Goal: Task Accomplishment & Management: Complete application form

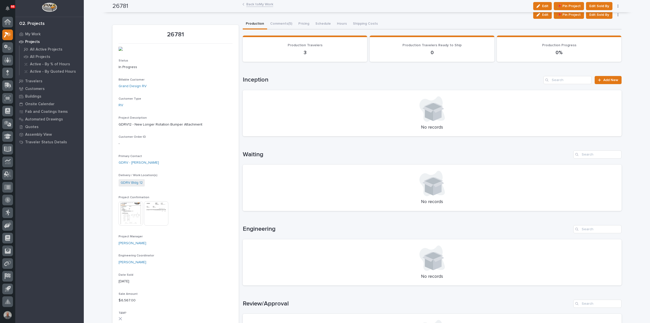
scroll to position [152, 0]
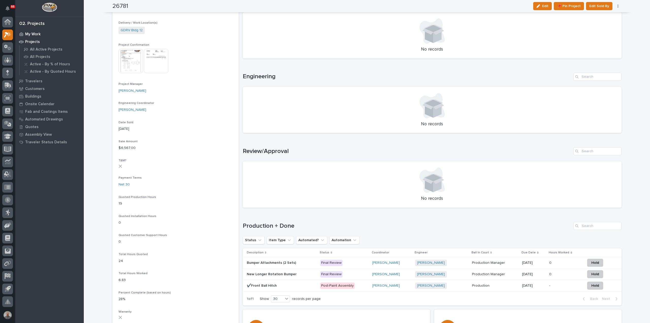
click at [35, 33] on p "My Work" at bounding box center [32, 34] width 15 height 5
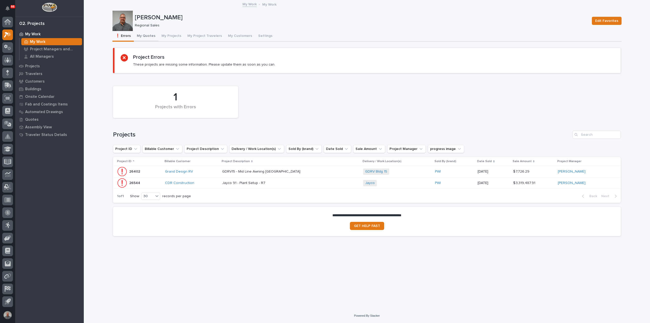
click at [144, 35] on button "My Quotes" at bounding box center [146, 36] width 25 height 11
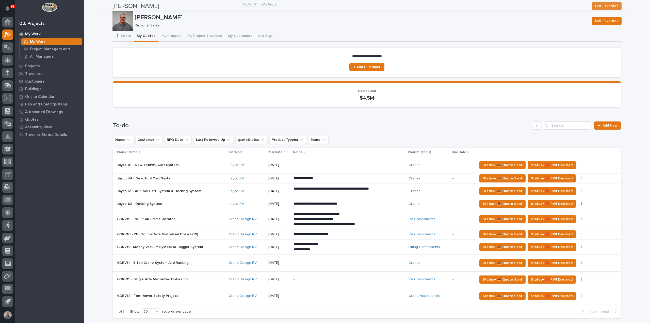
scroll to position [76, 0]
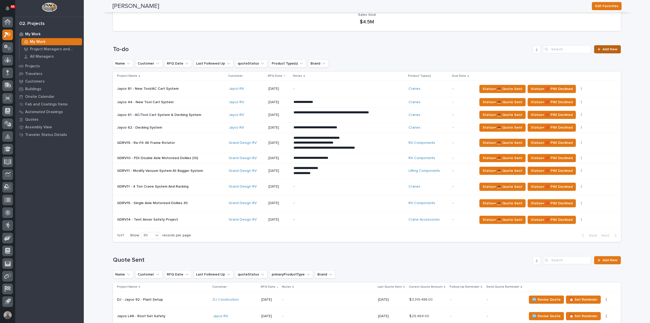
click at [605, 50] on span "Add New" at bounding box center [609, 49] width 15 height 4
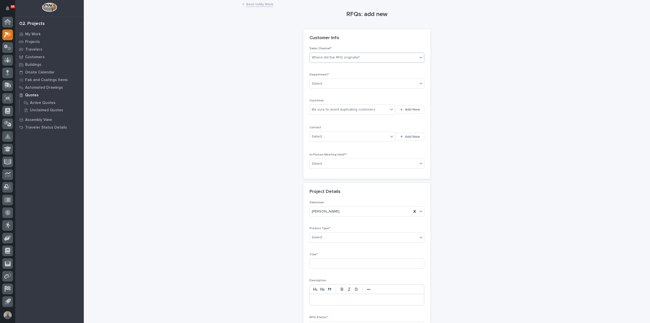
click at [367, 57] on div "Where did the RFQ originate?" at bounding box center [364, 57] width 108 height 8
click at [352, 77] on div "PWI" at bounding box center [365, 76] width 114 height 9
click at [350, 85] on div "Select..." at bounding box center [364, 83] width 108 height 8
click at [345, 101] on div "Regional Sales" at bounding box center [365, 101] width 114 height 9
click at [347, 108] on div "Be sure to avoid duplicating customers" at bounding box center [343, 109] width 63 height 5
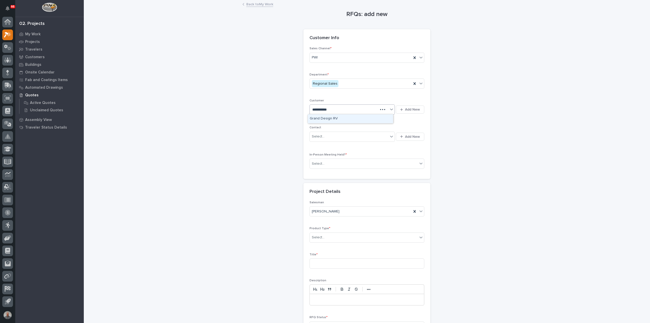
type input "**********"
click at [343, 120] on div "Grand Design RV" at bounding box center [350, 118] width 85 height 9
click at [334, 134] on div "Select..." at bounding box center [349, 136] width 78 height 8
type input "*****"
click at [340, 164] on div "Select..." at bounding box center [364, 163] width 108 height 8
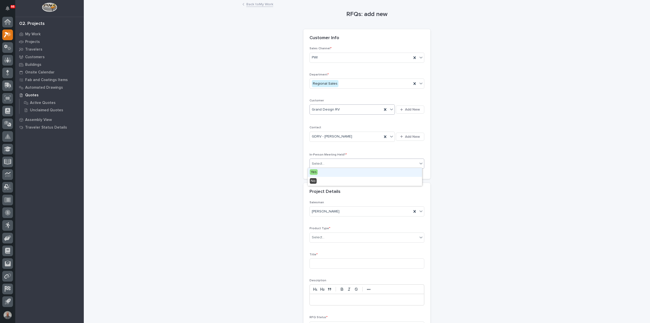
click at [338, 174] on div "Yes" at bounding box center [365, 172] width 114 height 9
click at [342, 237] on div "Select..." at bounding box center [364, 237] width 108 height 8
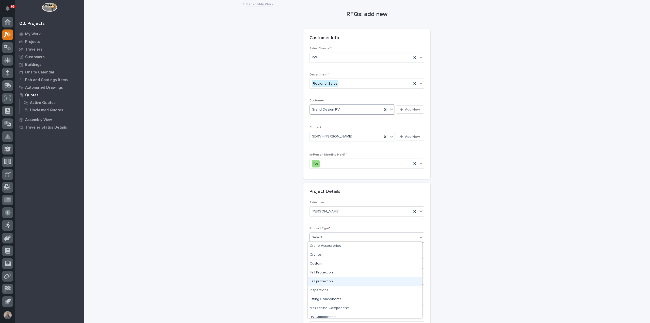
scroll to position [13, 0]
click at [343, 305] on div "RV Components" at bounding box center [365, 304] width 114 height 9
click at [341, 261] on input at bounding box center [366, 263] width 115 height 10
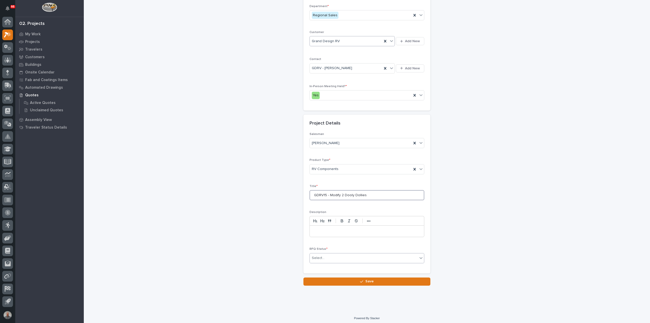
scroll to position [69, 0]
click at [350, 192] on input "GDRV15 - Modify 2 Dooly Dollies" at bounding box center [366, 194] width 115 height 10
type input "GDRV15 - Modify 2 [PERSON_NAME] Dollies"
click at [333, 256] on div "Select..." at bounding box center [364, 257] width 108 height 8
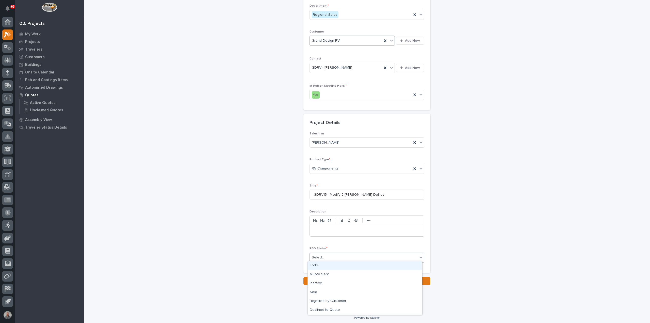
click at [330, 266] on div "Todo" at bounding box center [365, 265] width 114 height 9
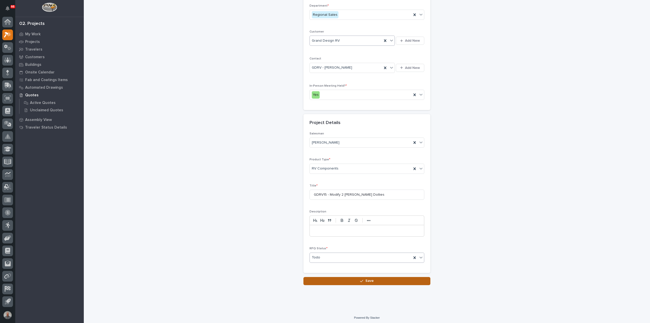
click at [332, 279] on button "Save" at bounding box center [366, 281] width 127 height 8
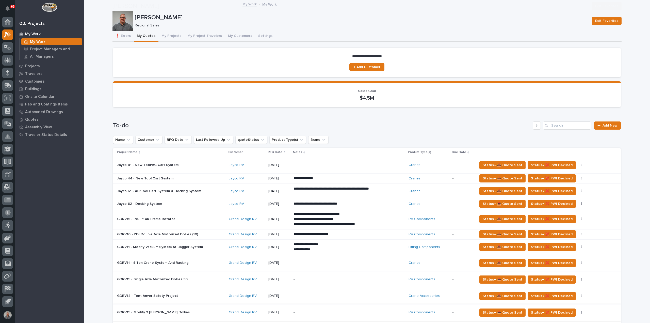
scroll to position [102, 0]
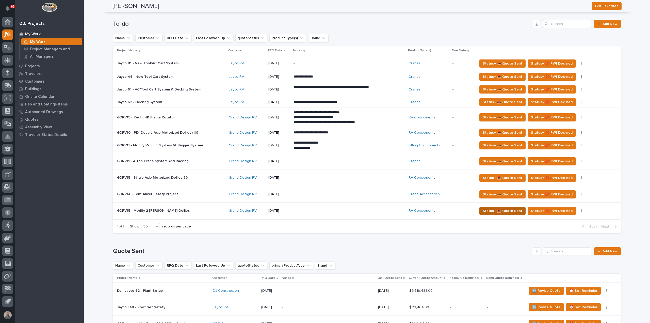
click at [510, 209] on span "Status→ 📤 Quote Sent" at bounding box center [502, 211] width 40 height 6
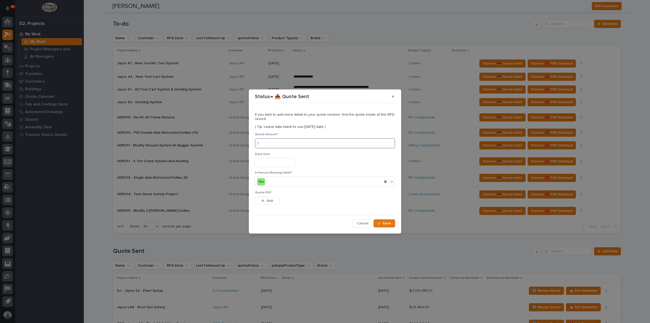
click at [305, 143] on input at bounding box center [325, 143] width 140 height 10
type input "2994"
click at [279, 165] on input "text" at bounding box center [275, 162] width 40 height 9
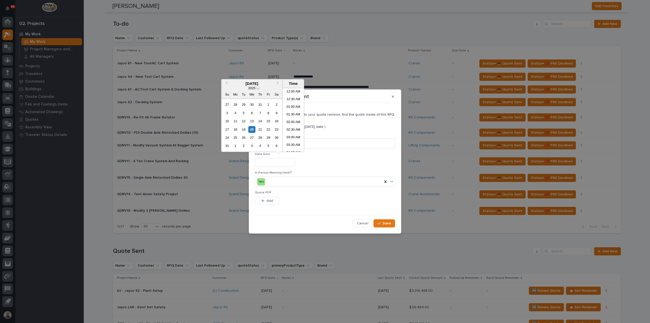
scroll to position [147, 0]
click at [252, 128] on div "20" at bounding box center [251, 129] width 7 height 7
type input "**********"
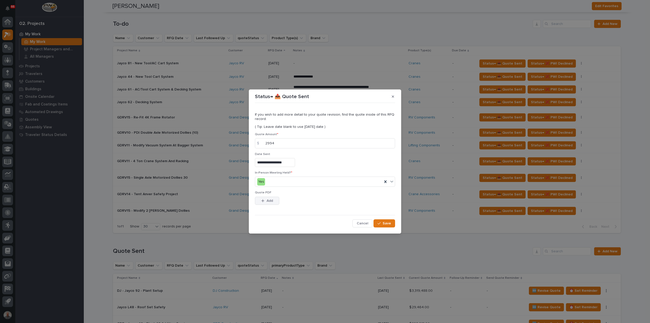
click at [272, 201] on span "Add" at bounding box center [269, 200] width 6 height 5
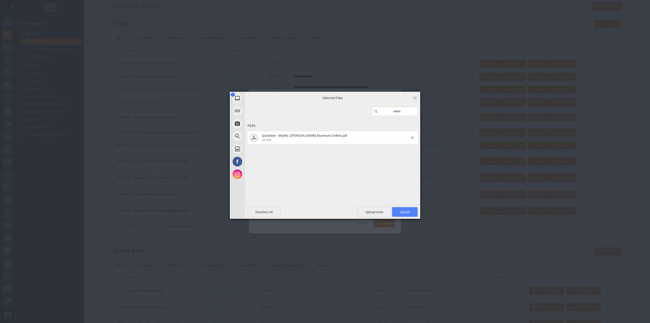
click at [409, 212] on span "Upload 1" at bounding box center [405, 212] width 10 height 4
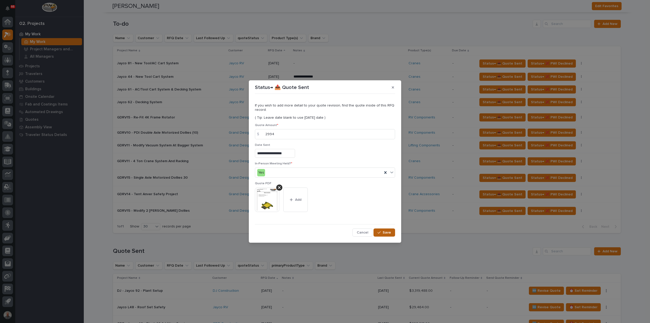
click at [390, 233] on span "Save" at bounding box center [386, 232] width 8 height 5
